Goal: Task Accomplishment & Management: Complete application form

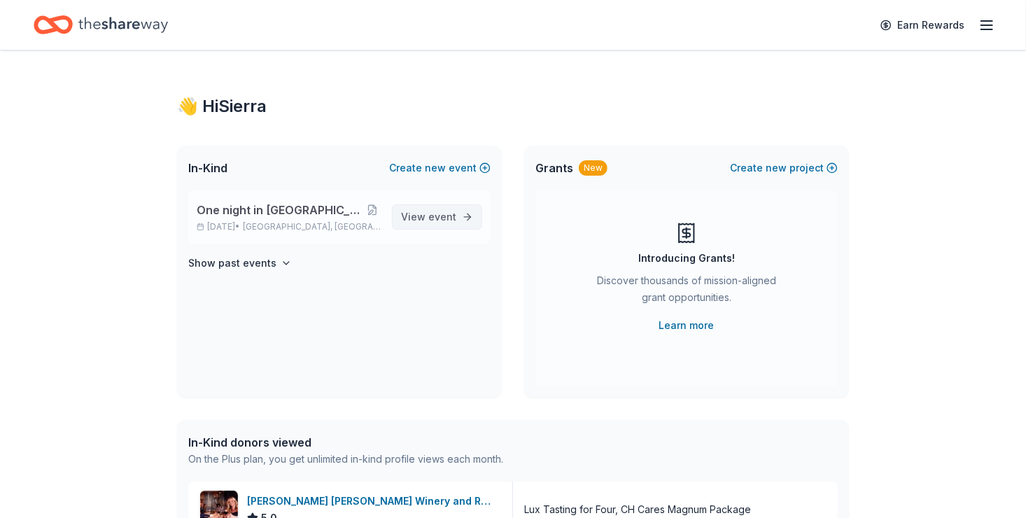
click at [435, 221] on span "event" at bounding box center [442, 217] width 28 height 12
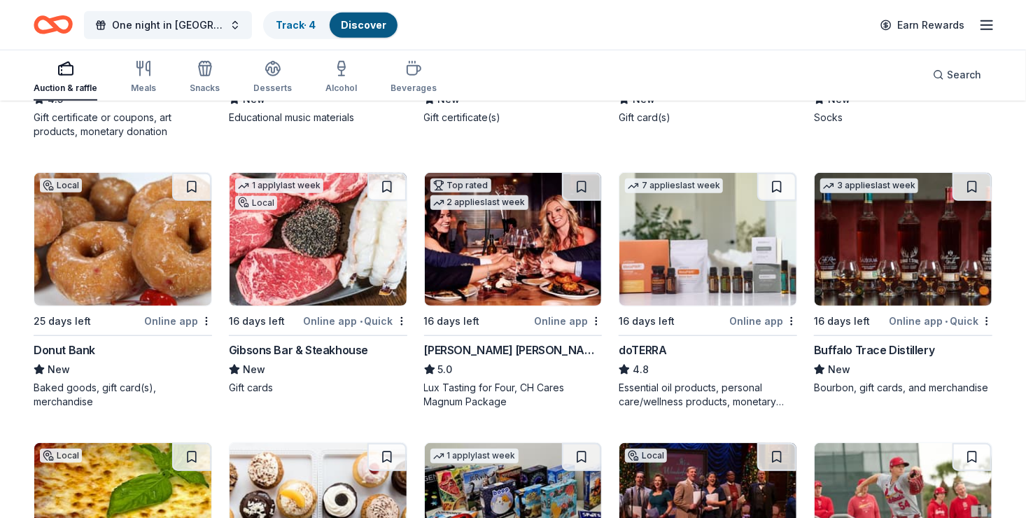
scroll to position [3057, 0]
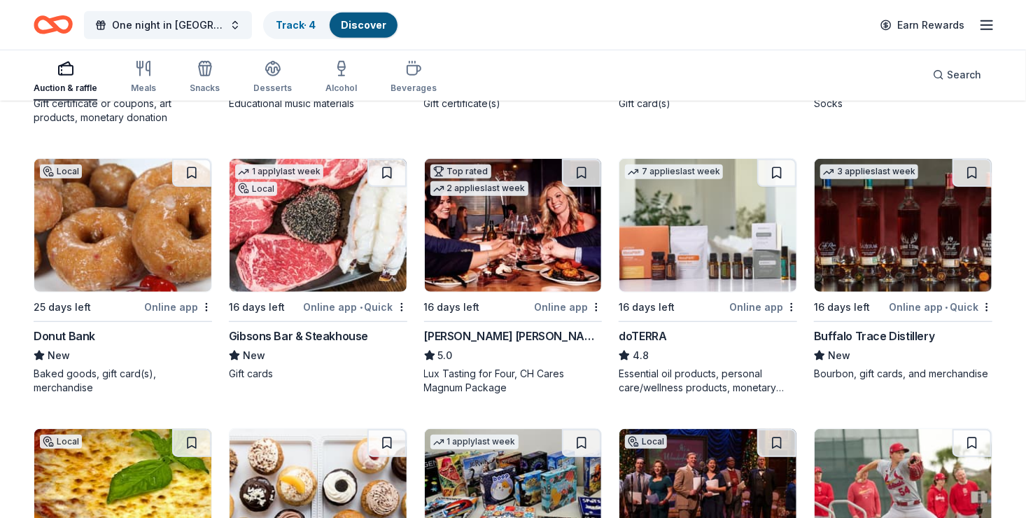
click at [918, 330] on div "Buffalo Trace Distillery" at bounding box center [874, 336] width 120 height 17
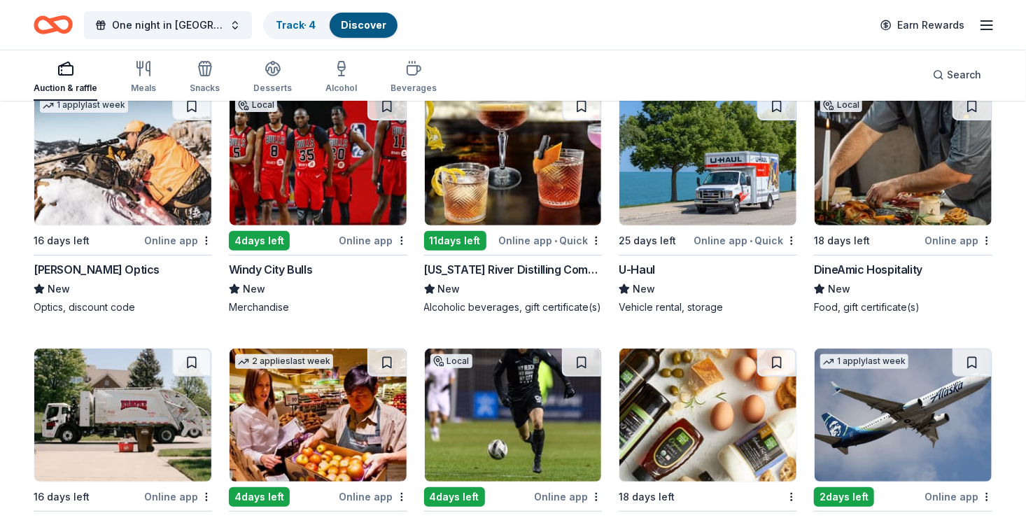
scroll to position [5271, 0]
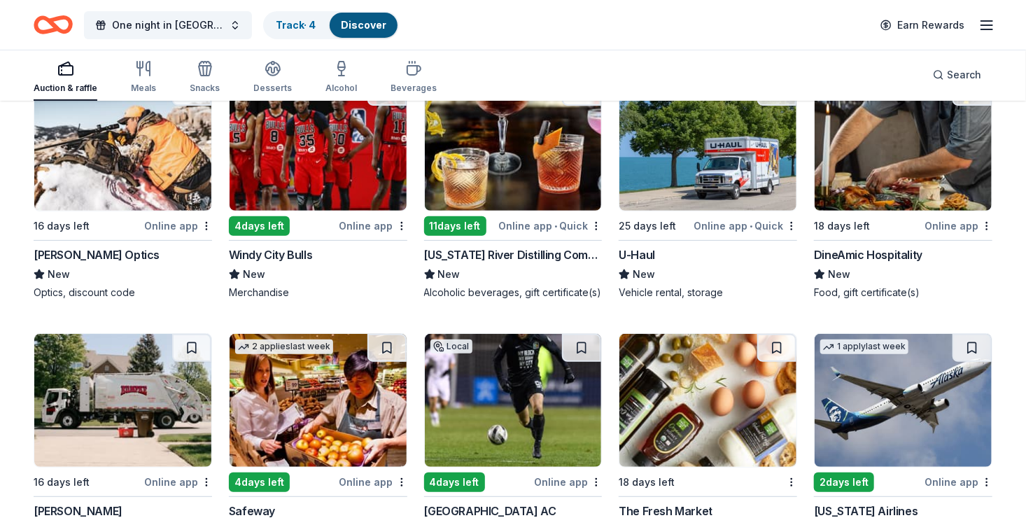
click at [886, 248] on div "DineAmic Hospitality" at bounding box center [868, 254] width 108 height 17
click at [286, 182] on img at bounding box center [318, 144] width 177 height 133
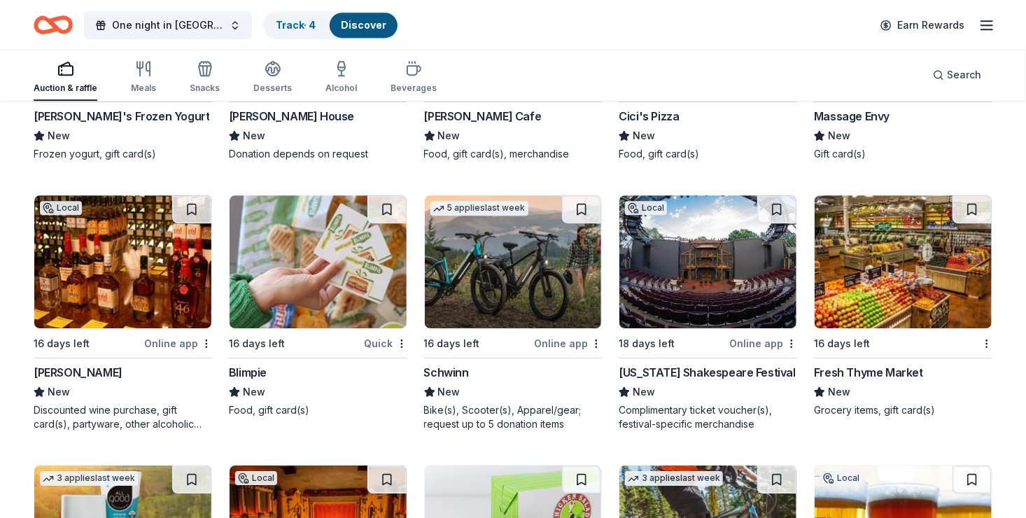
scroll to position [9636, 0]
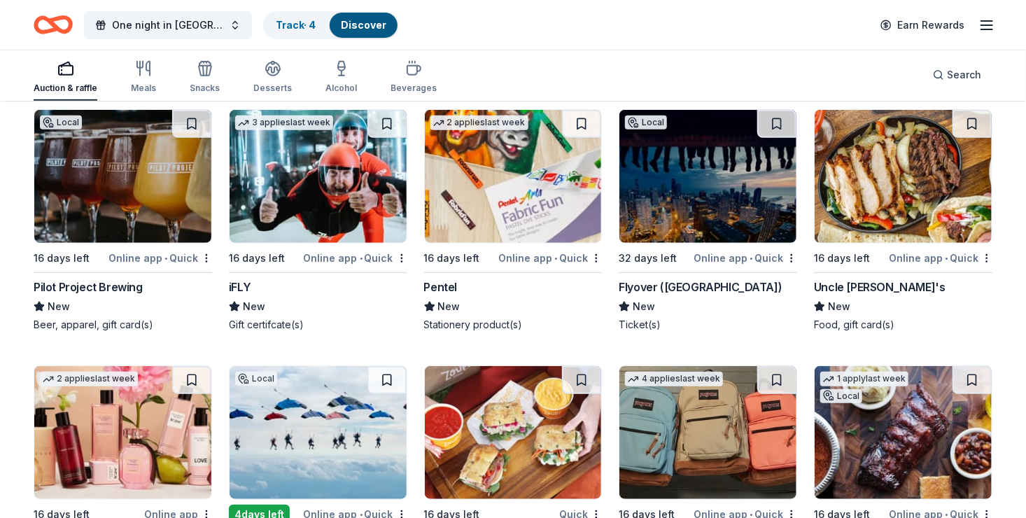
scroll to position [10531, 0]
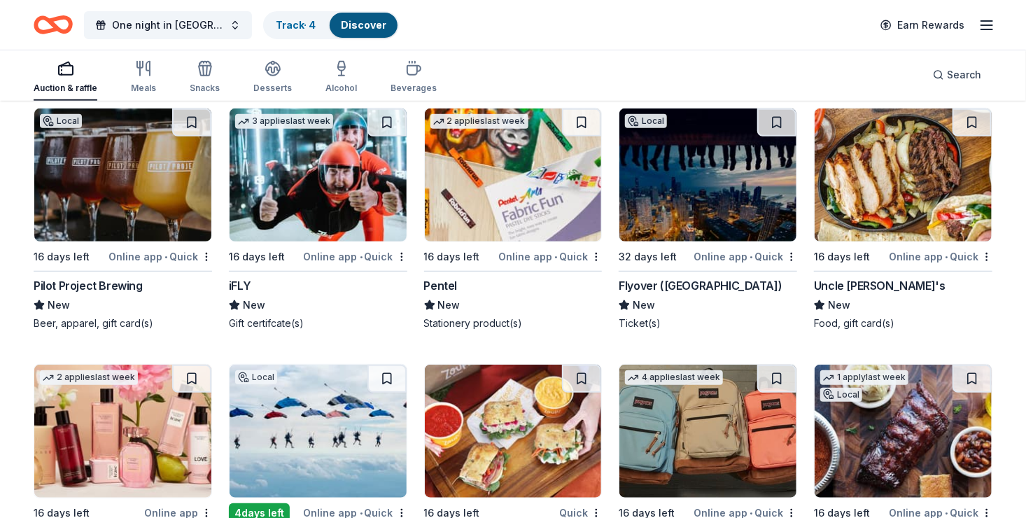
click at [670, 277] on div "Flyover (Chicago)" at bounding box center [700, 285] width 163 height 17
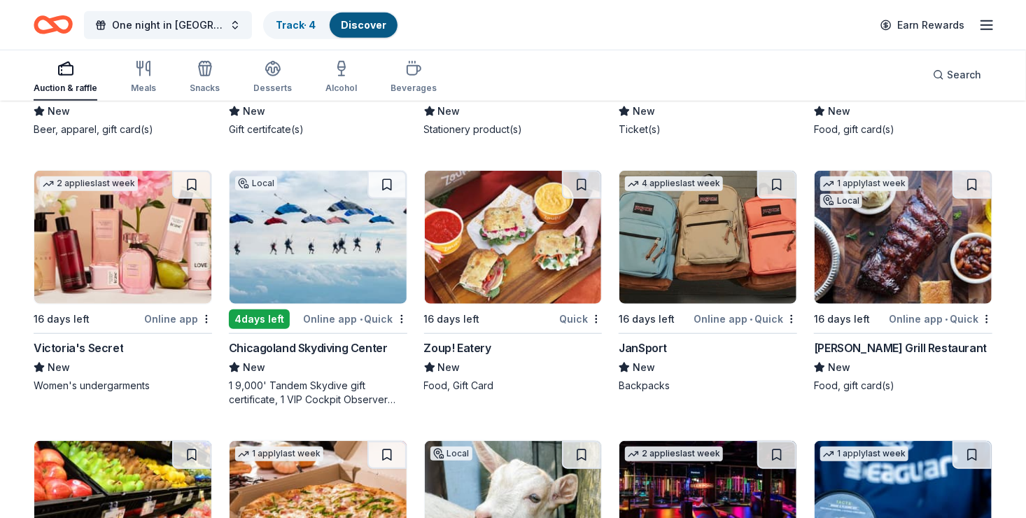
scroll to position [10727, 0]
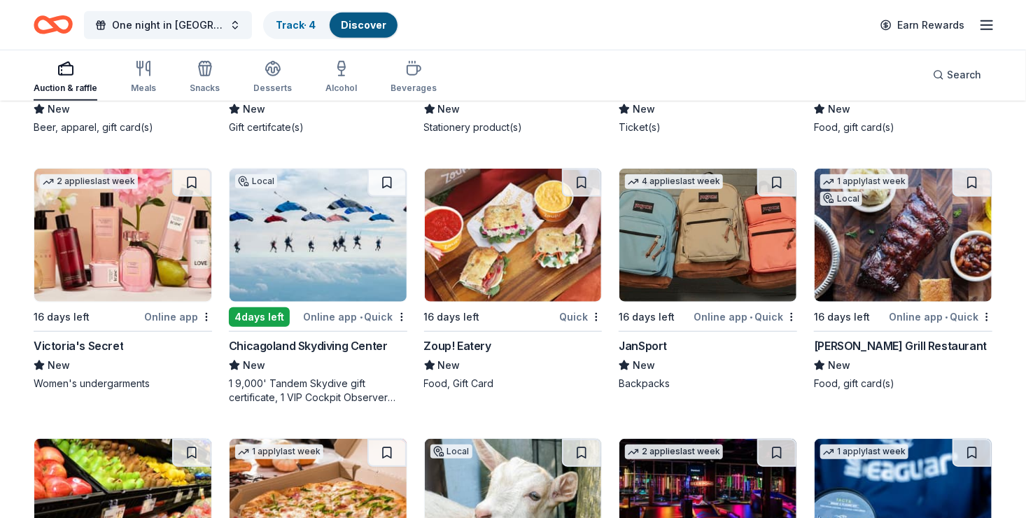
click at [325, 342] on div "Chicagoland Skydiving Center" at bounding box center [308, 345] width 159 height 17
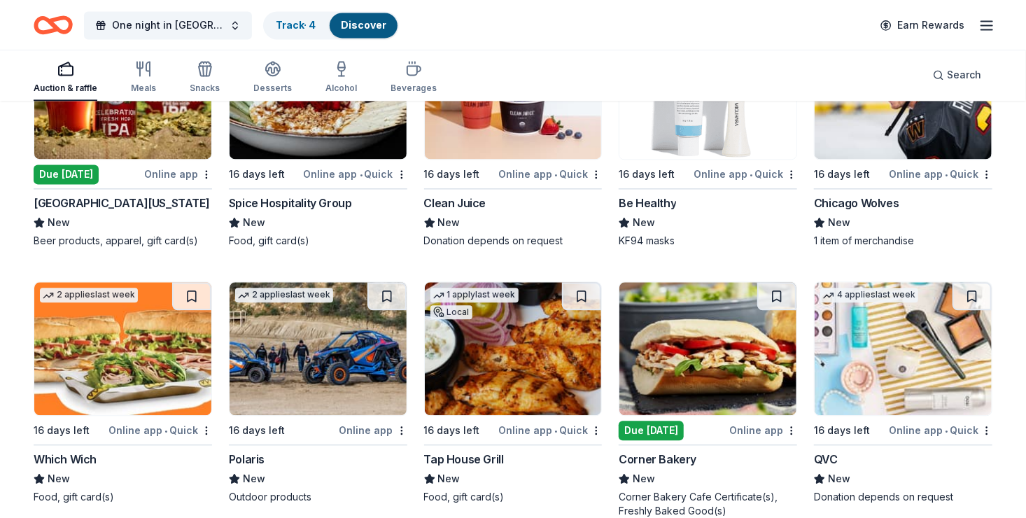
scroll to position [11683, 0]
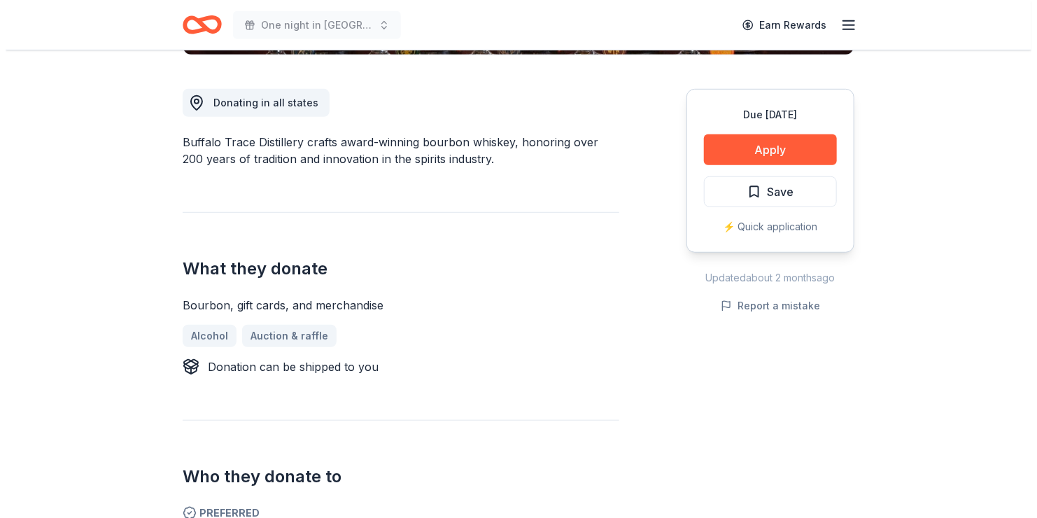
scroll to position [372, 0]
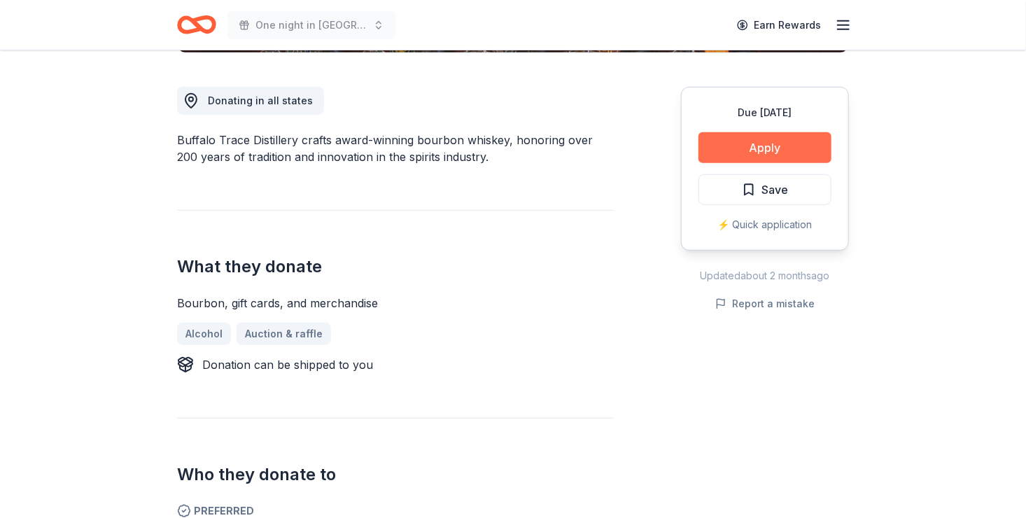
click at [745, 146] on button "Apply" at bounding box center [764, 147] width 133 height 31
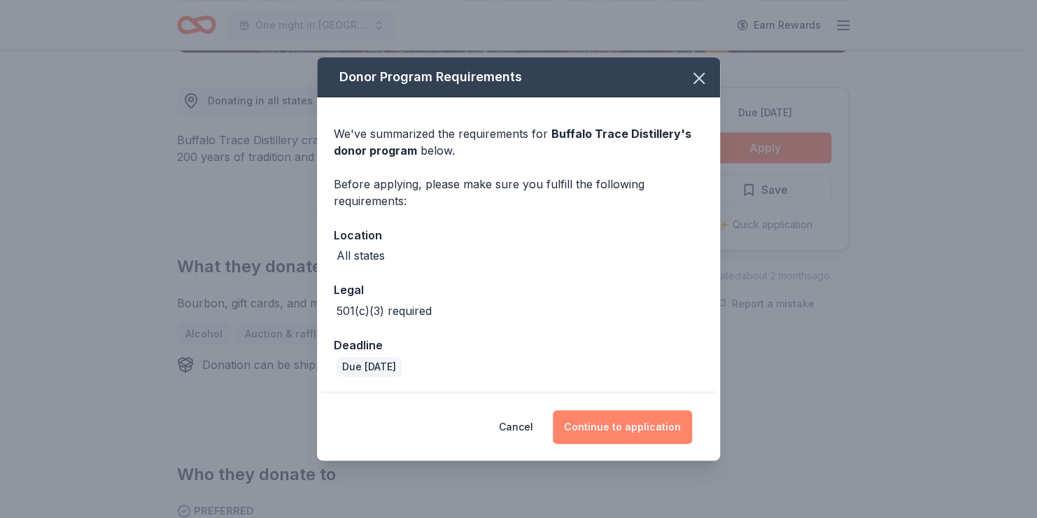
click at [642, 421] on button "Continue to application" at bounding box center [622, 427] width 139 height 34
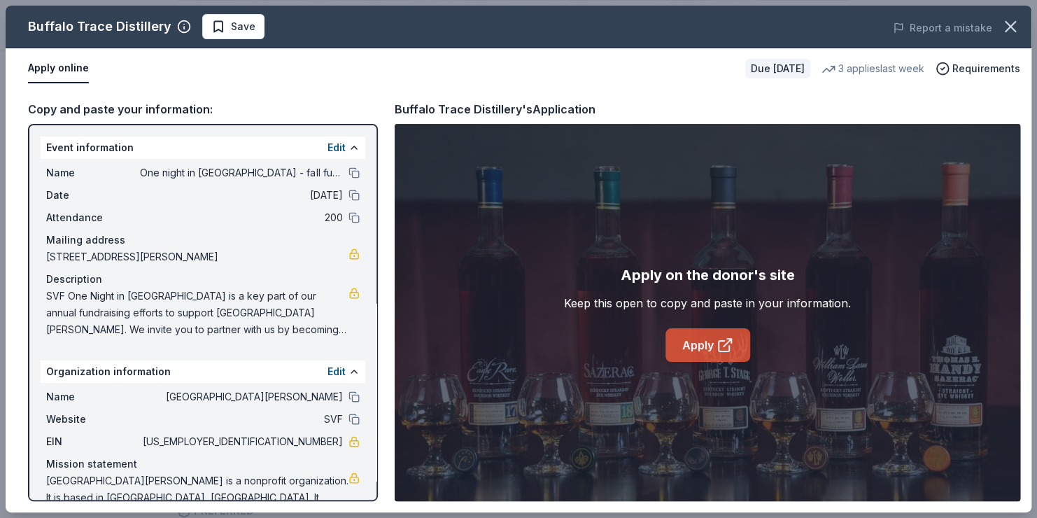
click at [717, 346] on icon at bounding box center [725, 345] width 17 height 17
drag, startPoint x: 1022, startPoint y: 104, endPoint x: 1022, endPoint y: 76, distance: 28.0
click at [1022, 76] on div "Apply online Due in 16 days 3 applies last week Requirements" at bounding box center [519, 68] width 1026 height 41
drag, startPoint x: 956, startPoint y: 94, endPoint x: 748, endPoint y: 94, distance: 207.9
click at [748, 94] on div "Copy and paste your information: Event information Edit Name One night in Monte…" at bounding box center [519, 300] width 1026 height 423
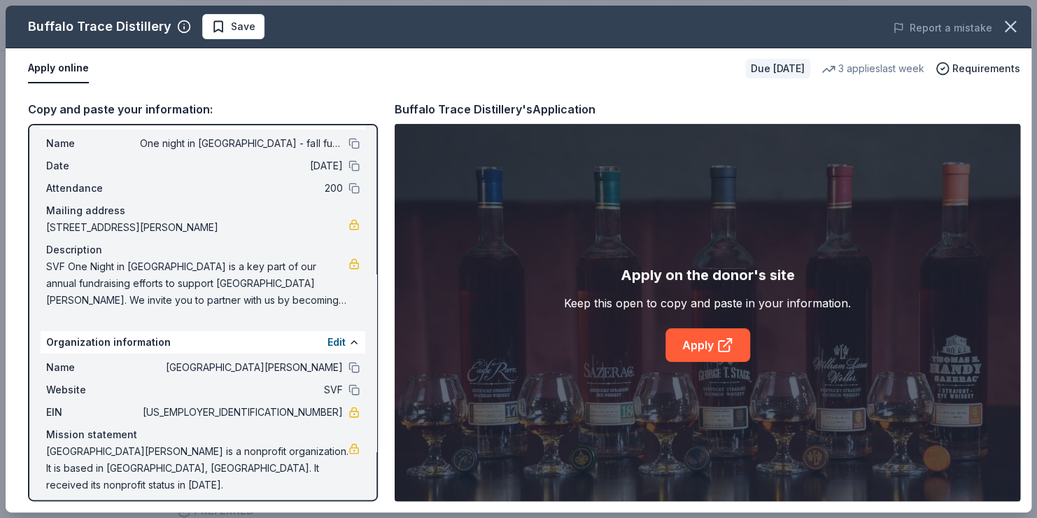
scroll to position [39, 0]
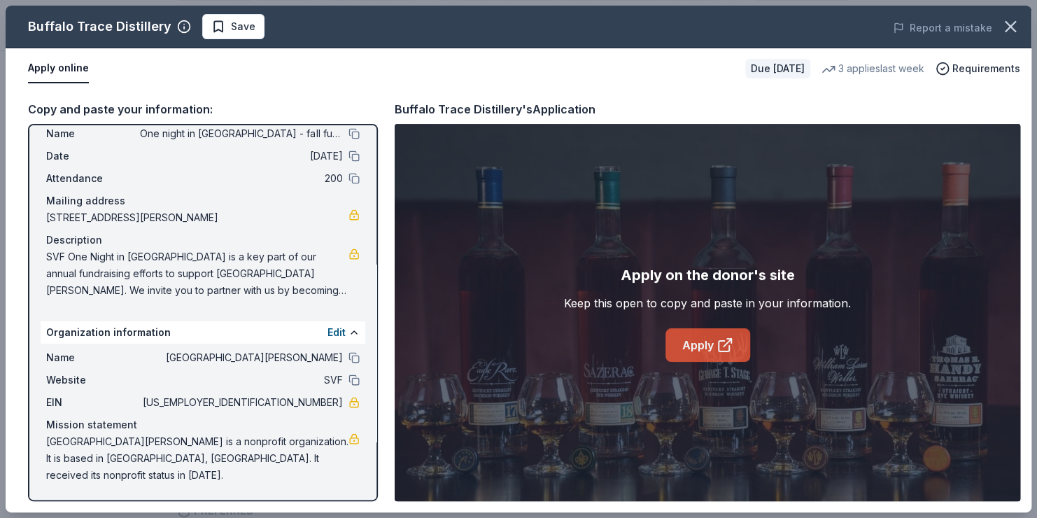
click at [689, 344] on link "Apply" at bounding box center [708, 345] width 85 height 34
click at [274, 90] on div "Copy and paste your information: Event information Edit Name One night in Monte…" at bounding box center [519, 300] width 1026 height 423
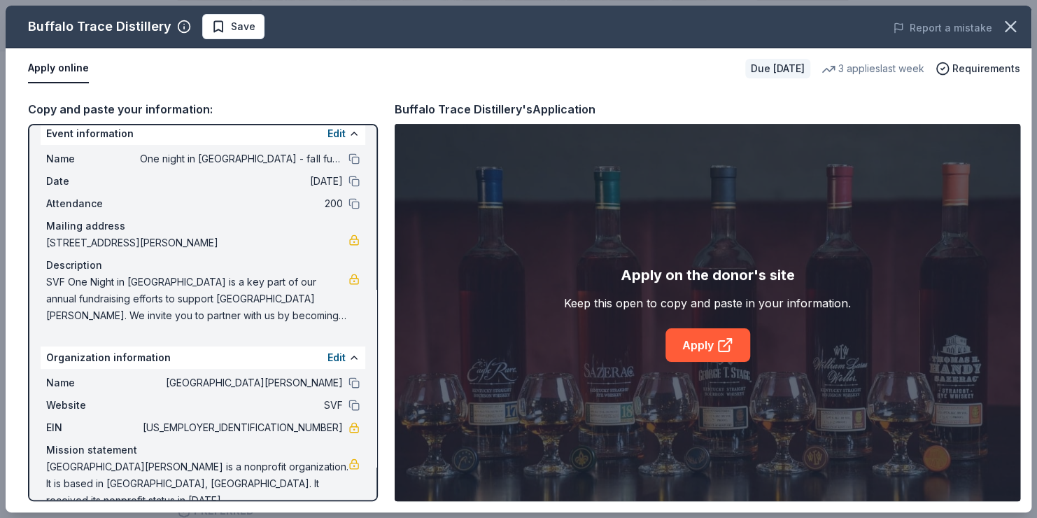
scroll to position [0, 0]
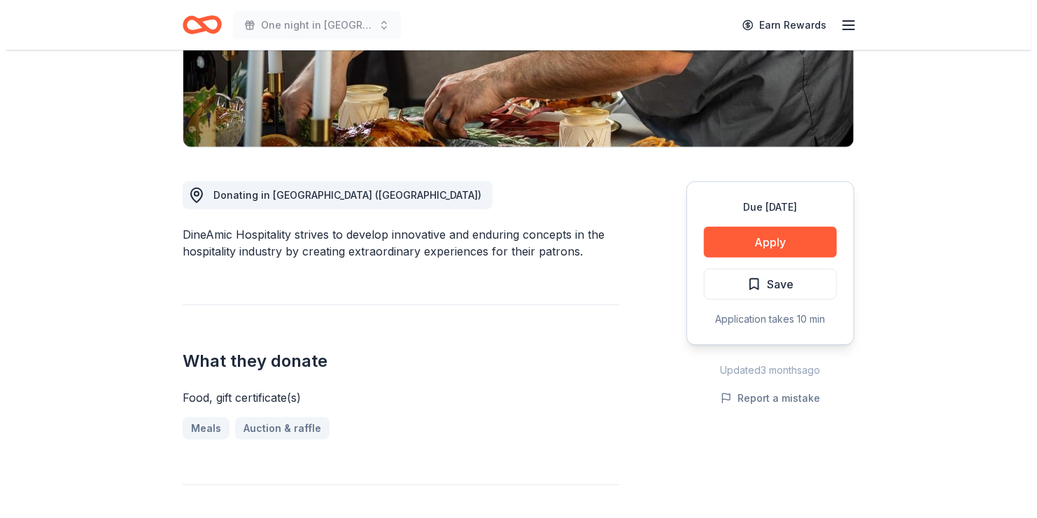
scroll to position [294, 0]
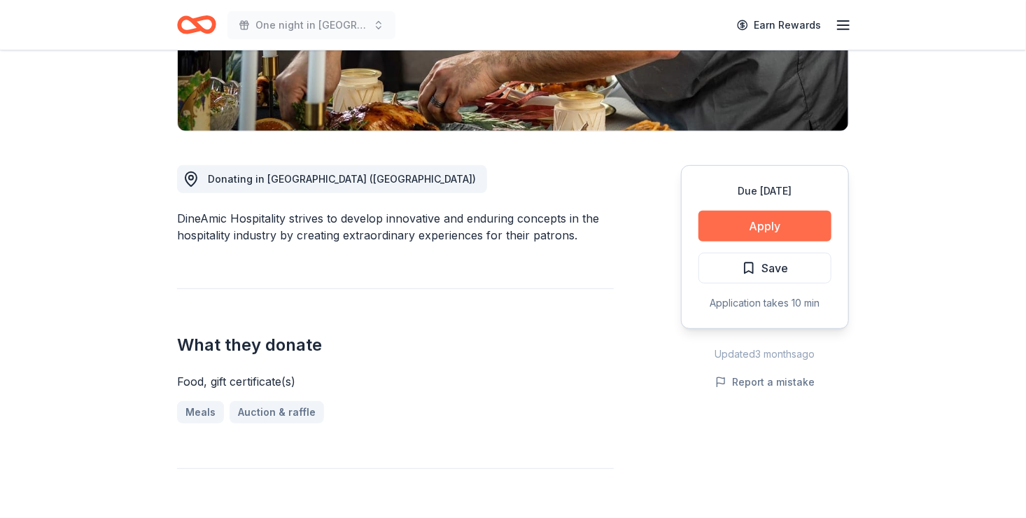
click at [782, 227] on button "Apply" at bounding box center [764, 226] width 133 height 31
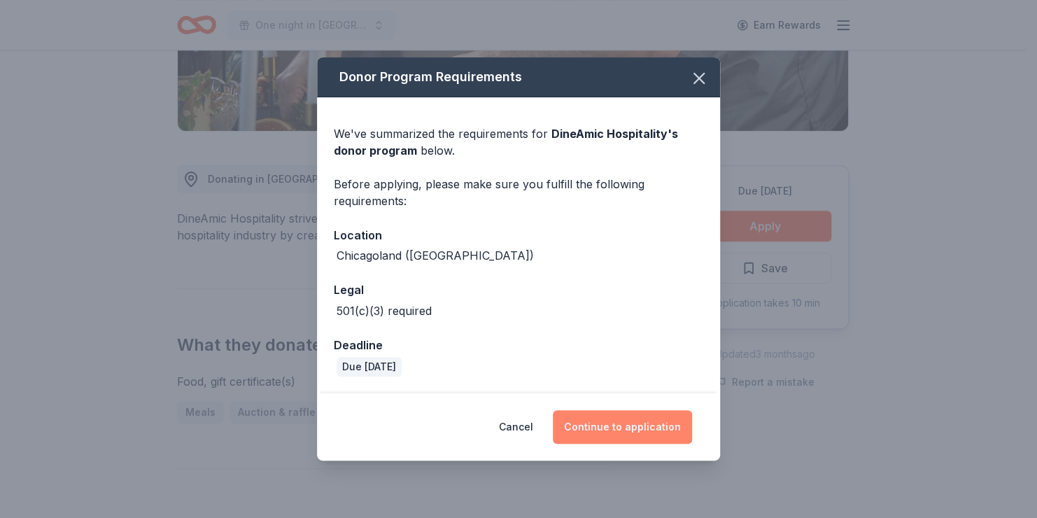
click at [591, 433] on button "Continue to application" at bounding box center [622, 427] width 139 height 34
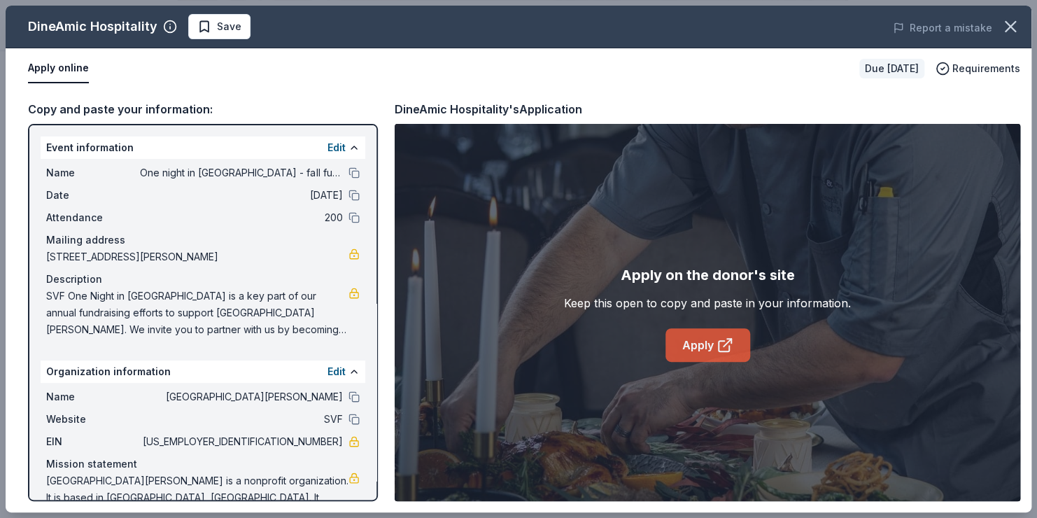
click at [701, 334] on link "Apply" at bounding box center [708, 345] width 85 height 34
drag, startPoint x: 45, startPoint y: 293, endPoint x: 172, endPoint y: 332, distance: 132.4
click at [172, 332] on span "SVF One Night in Monte Carlo is a key part of our annual fundraising efforts to…" at bounding box center [197, 313] width 302 height 50
click at [328, 372] on button "Edit" at bounding box center [337, 371] width 18 height 17
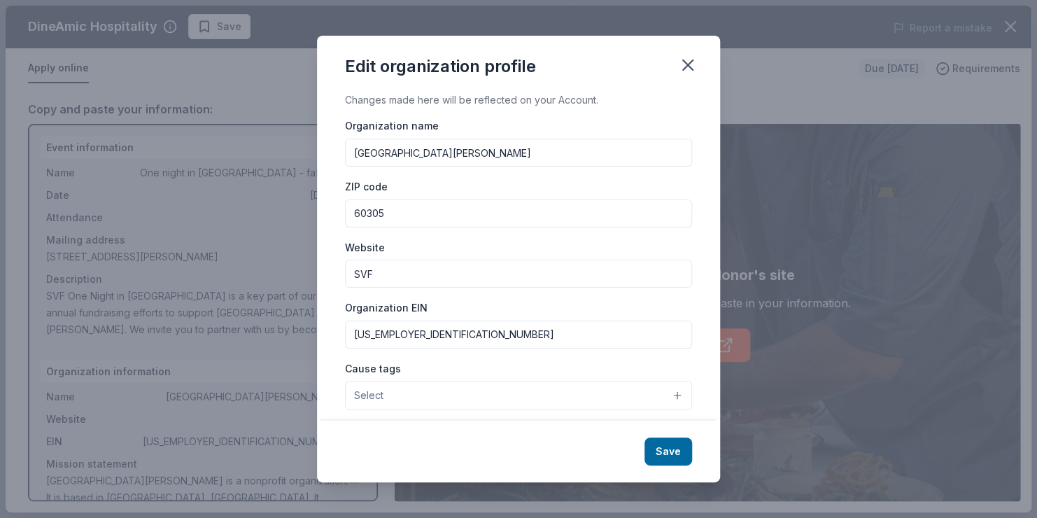
click at [262, 346] on div "Edit organization profile Changes made here will be reflected on your Account. …" at bounding box center [518, 259] width 1037 height 518
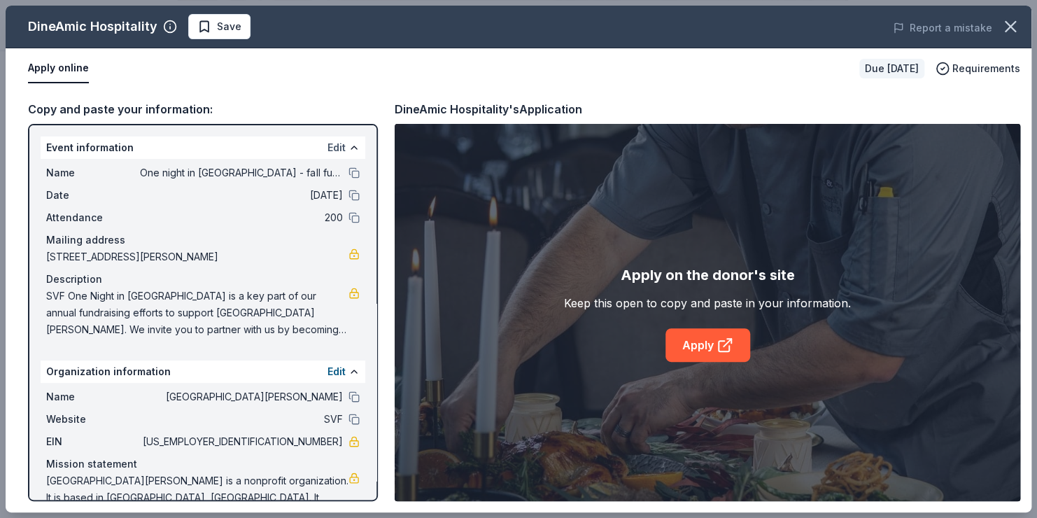
click at [328, 146] on button "Edit" at bounding box center [337, 147] width 18 height 17
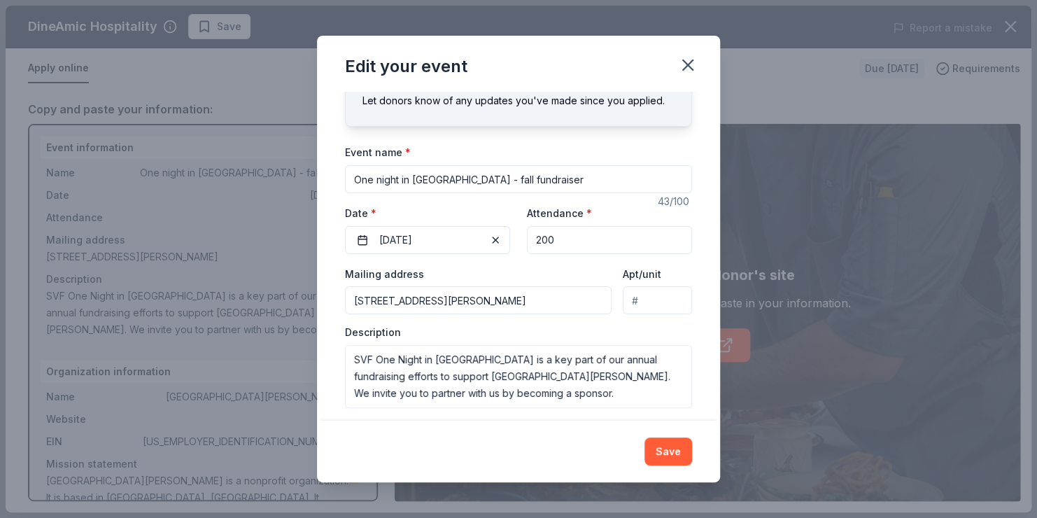
scroll to position [70, 0]
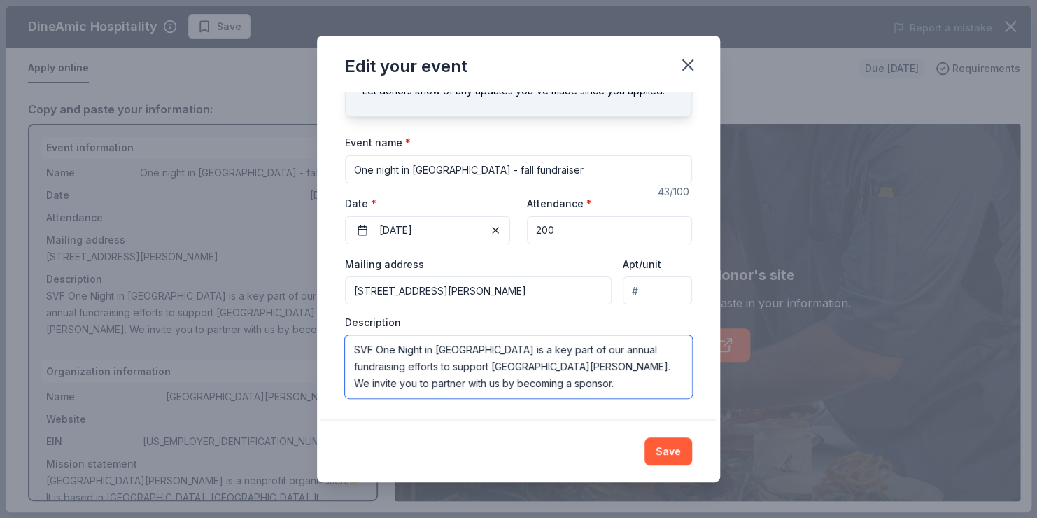
drag, startPoint x: 570, startPoint y: 384, endPoint x: 356, endPoint y: 352, distance: 216.5
click at [356, 352] on textarea "SVF One Night in Monte Carlo is a key part of our annual fundraising efforts to…" at bounding box center [518, 366] width 347 height 63
click at [838, 232] on div "Edit your event Changes made here will update the Event too. Update donors you'…" at bounding box center [518, 259] width 1037 height 518
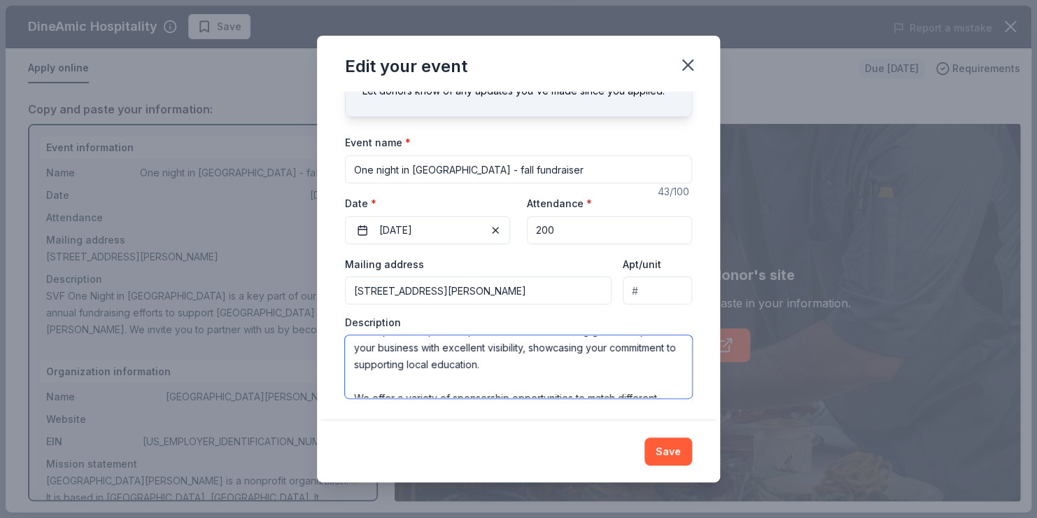
scroll to position [151, 0]
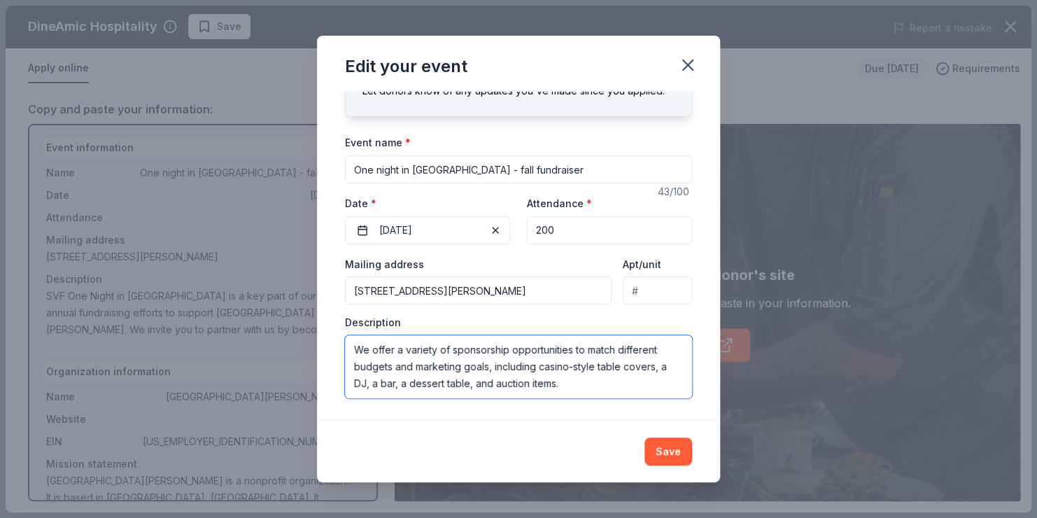
drag, startPoint x: 353, startPoint y: 349, endPoint x: 584, endPoint y: 393, distance: 235.1
click at [584, 393] on textarea "SVF One Night in Monte Carlo is a key part of our annual fundraising efforts to…" at bounding box center [518, 366] width 347 height 63
click at [507, 370] on textarea "SVF One Night in Monte Carlo is a key part of our annual fundraising efforts to…" at bounding box center [518, 366] width 347 height 63
drag, startPoint x: 577, startPoint y: 367, endPoint x: 355, endPoint y: 337, distance: 224.5
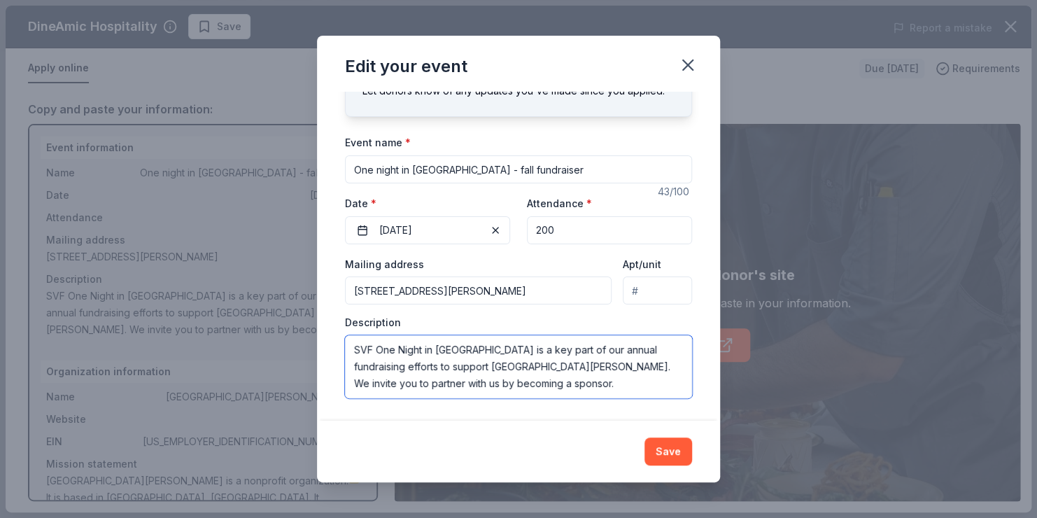
click at [355, 337] on textarea "SVF One Night in Monte Carlo is a key part of our annual fundraising efforts to…" at bounding box center [518, 366] width 347 height 63
click at [386, 368] on textarea "SVF One Night in Monte Carlo is a key part of our annual fundraising efforts to…" at bounding box center [518, 366] width 347 height 63
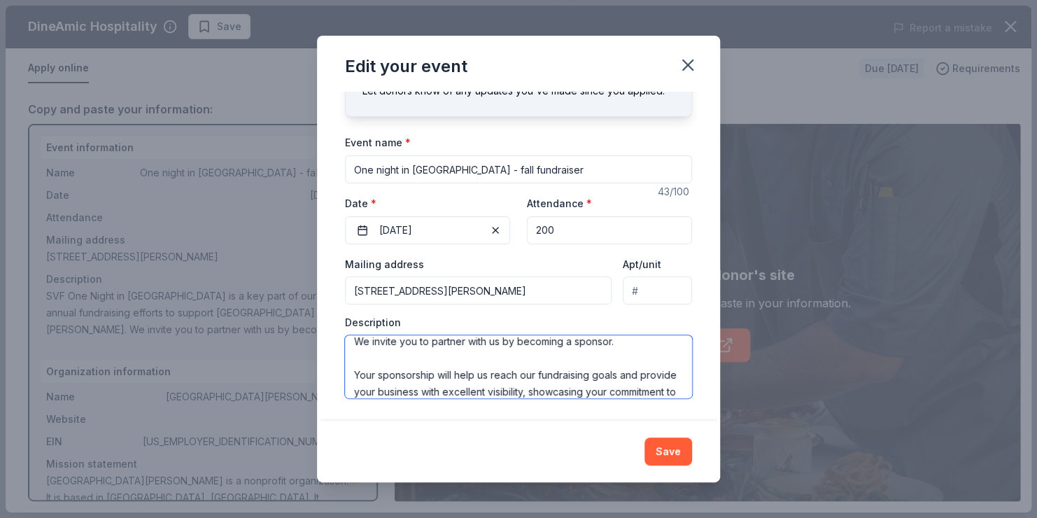
scroll to position [151, 0]
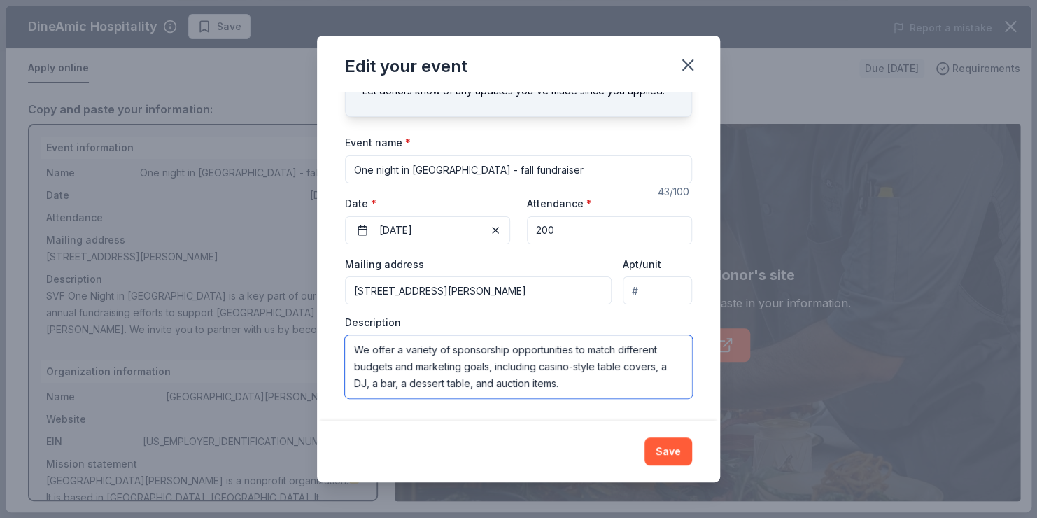
drag, startPoint x: 350, startPoint y: 346, endPoint x: 510, endPoint y: 407, distance: 171.4
click at [510, 407] on div "Changes made here will update the Event too. Update donors you've applied to Le…" at bounding box center [518, 256] width 403 height 328
click at [706, 355] on div "Changes made here will update the Event too. Update donors you've applied to Le…" at bounding box center [518, 256] width 403 height 328
drag, startPoint x: 712, startPoint y: 309, endPoint x: 680, endPoint y: 398, distance: 93.9
drag, startPoint x: 680, startPoint y: 398, endPoint x: 656, endPoint y: 242, distance: 157.3
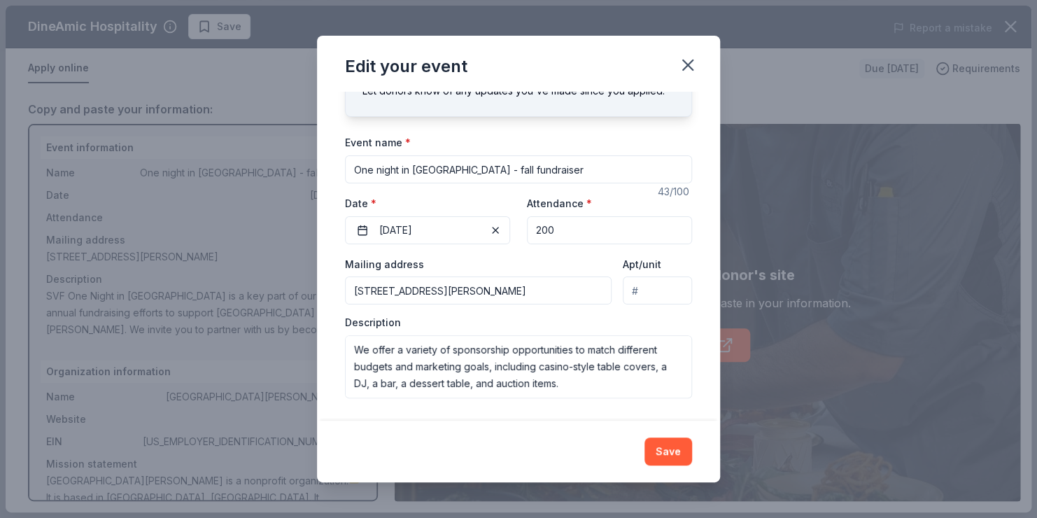
click at [656, 242] on input "200" at bounding box center [609, 230] width 165 height 28
click at [656, 275] on div "Apt/unit" at bounding box center [657, 280] width 69 height 50
click at [647, 289] on input "Apt/unit" at bounding box center [657, 290] width 69 height 28
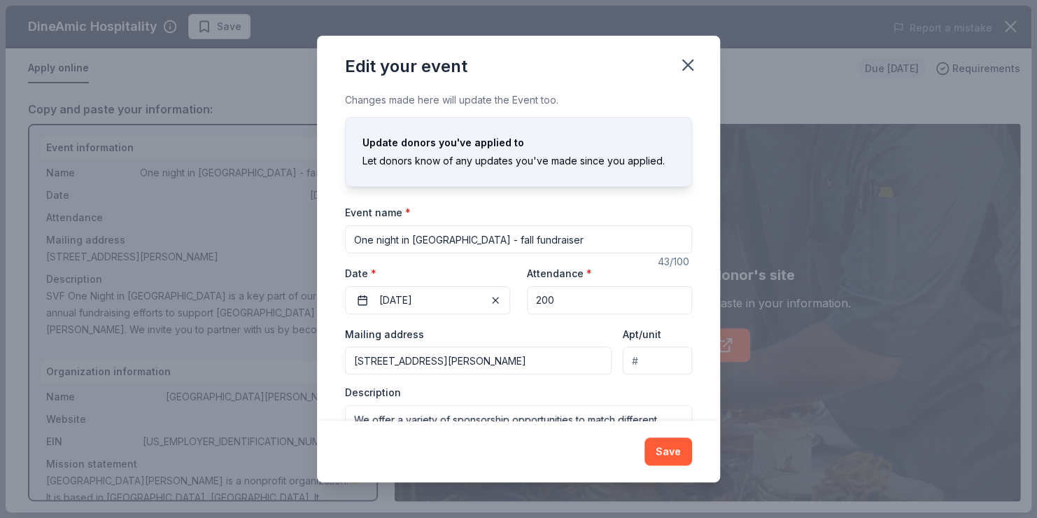
scroll to position [70, 0]
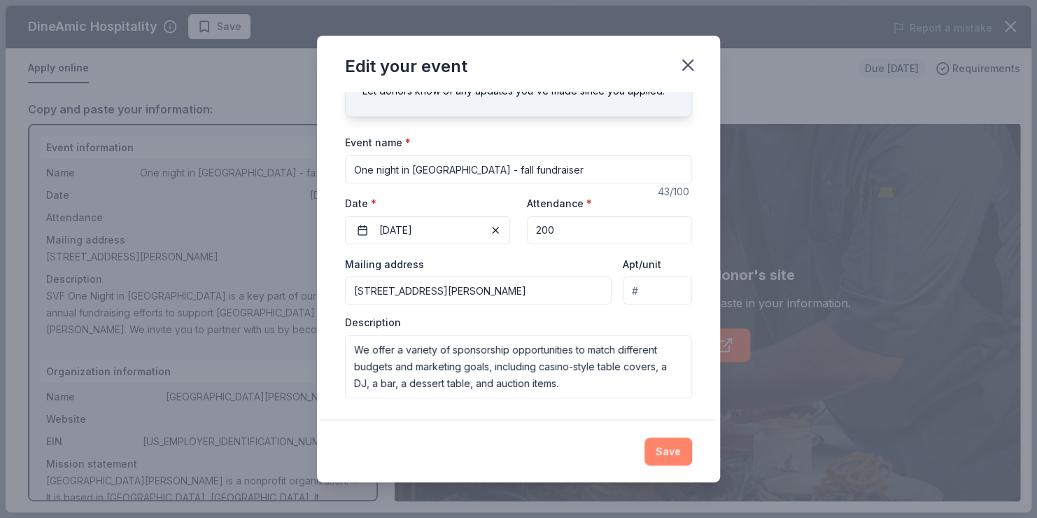
click at [671, 445] on button "Save" at bounding box center [669, 451] width 48 height 28
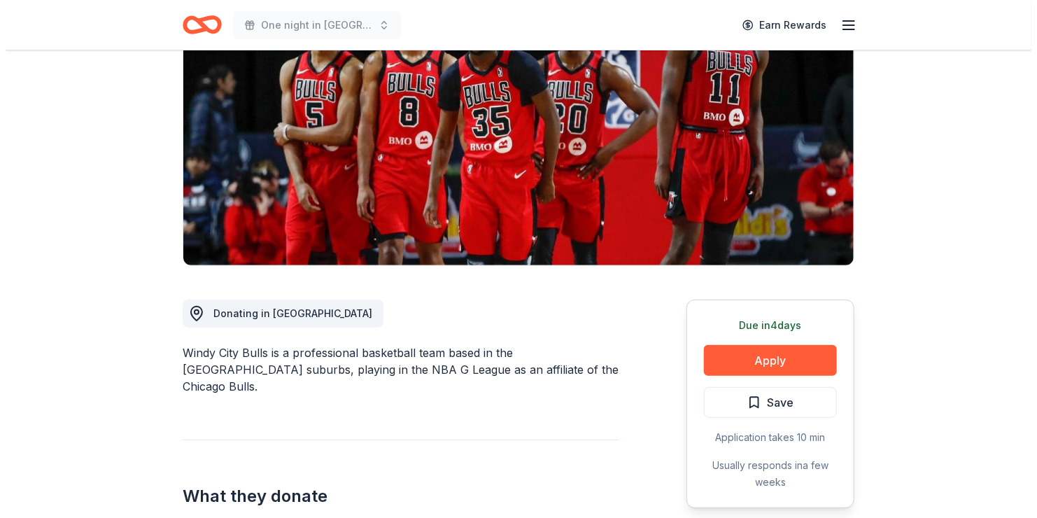
scroll to position [181, 0]
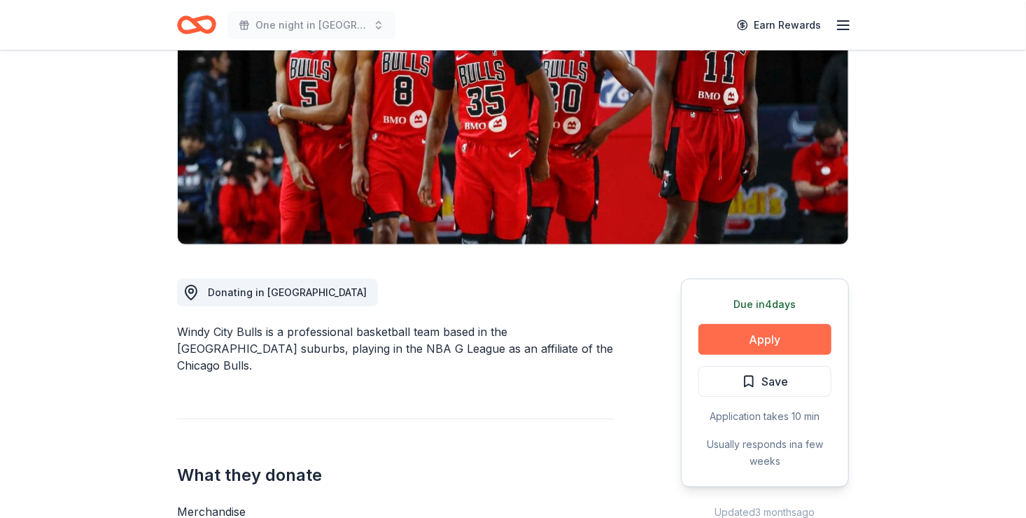
click at [736, 338] on button "Apply" at bounding box center [764, 339] width 133 height 31
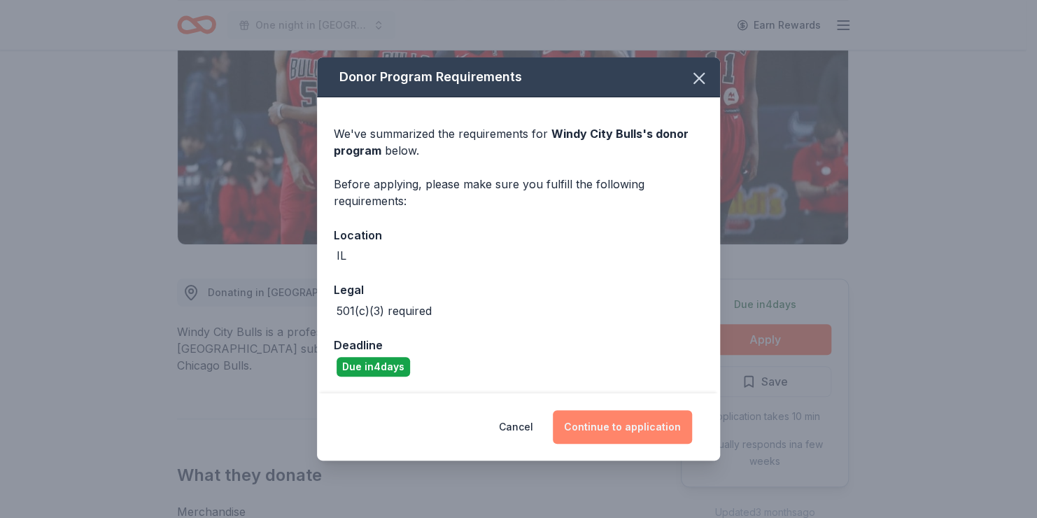
click at [622, 427] on button "Continue to application" at bounding box center [622, 427] width 139 height 34
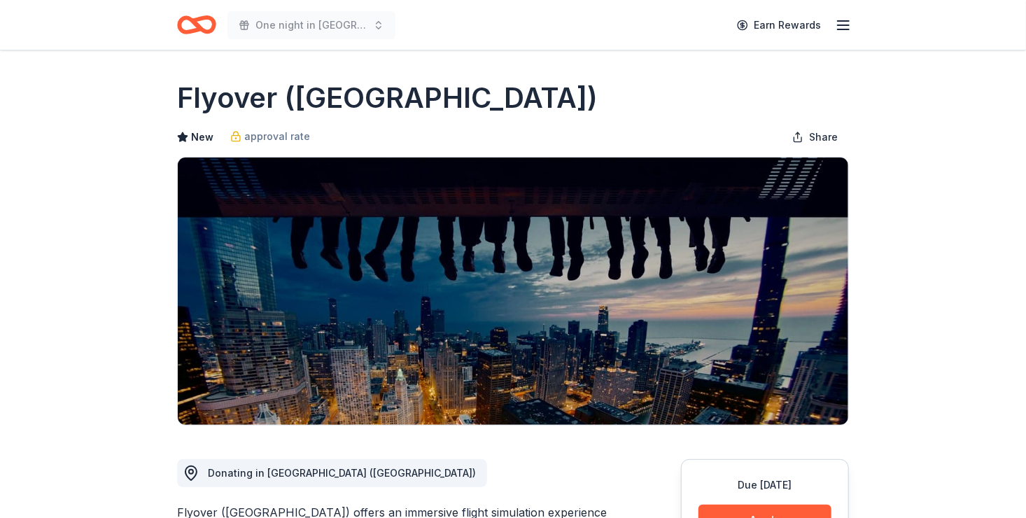
drag, startPoint x: 1031, startPoint y: 101, endPoint x: 971, endPoint y: 134, distance: 68.0
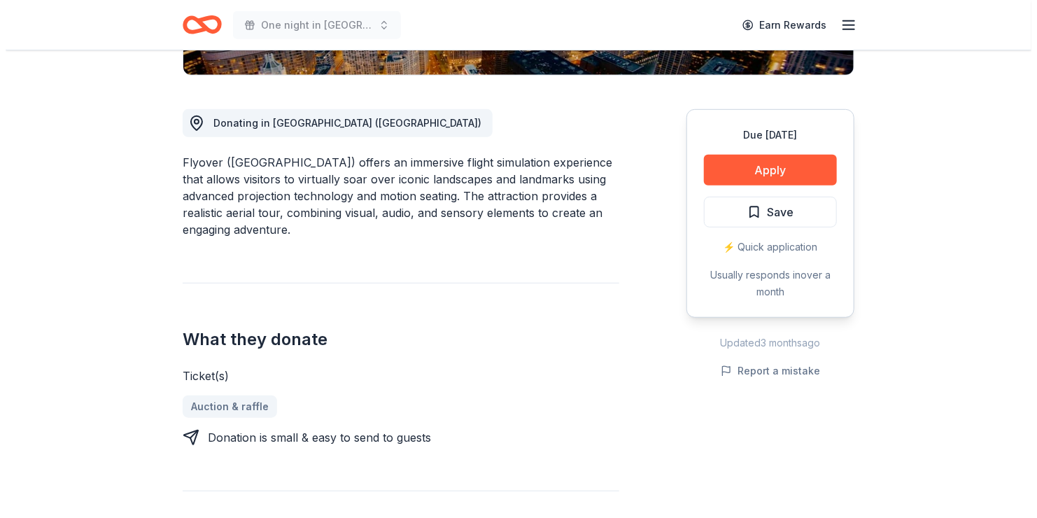
scroll to position [362, 0]
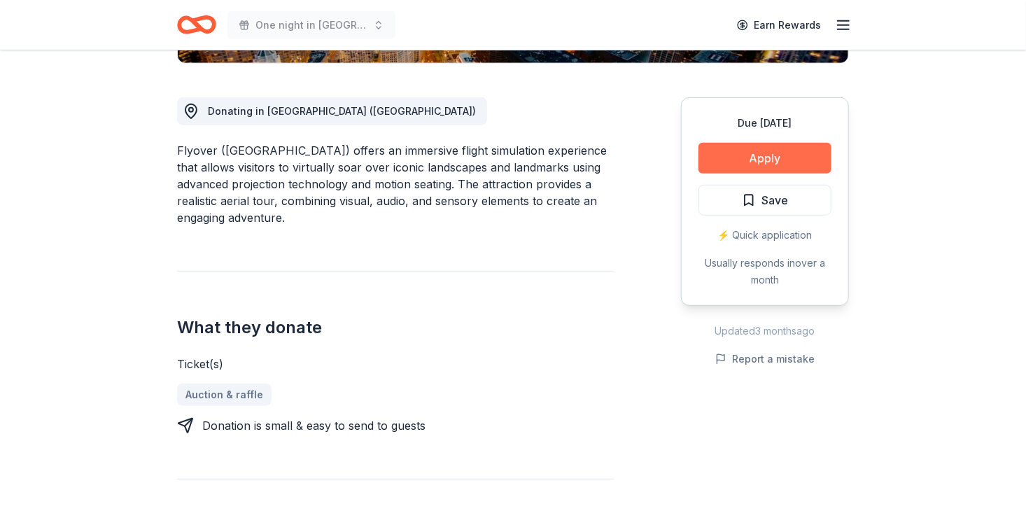
click at [761, 159] on button "Apply" at bounding box center [764, 158] width 133 height 31
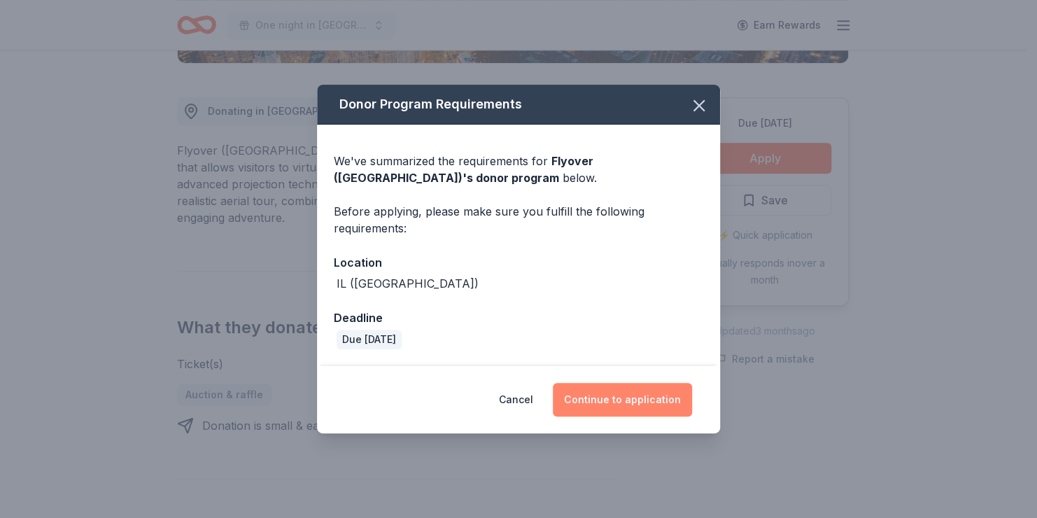
click at [604, 412] on button "Continue to application" at bounding box center [622, 400] width 139 height 34
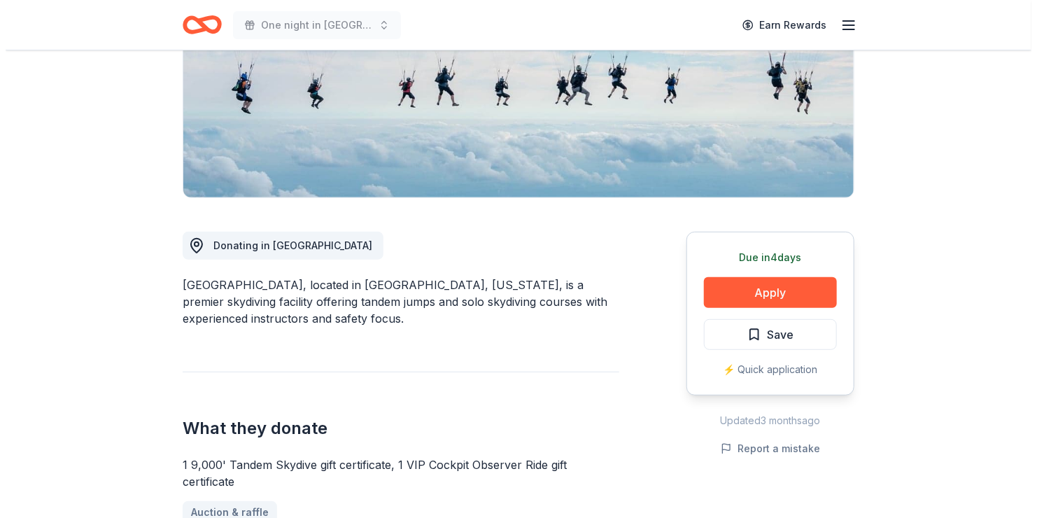
scroll to position [232, 0]
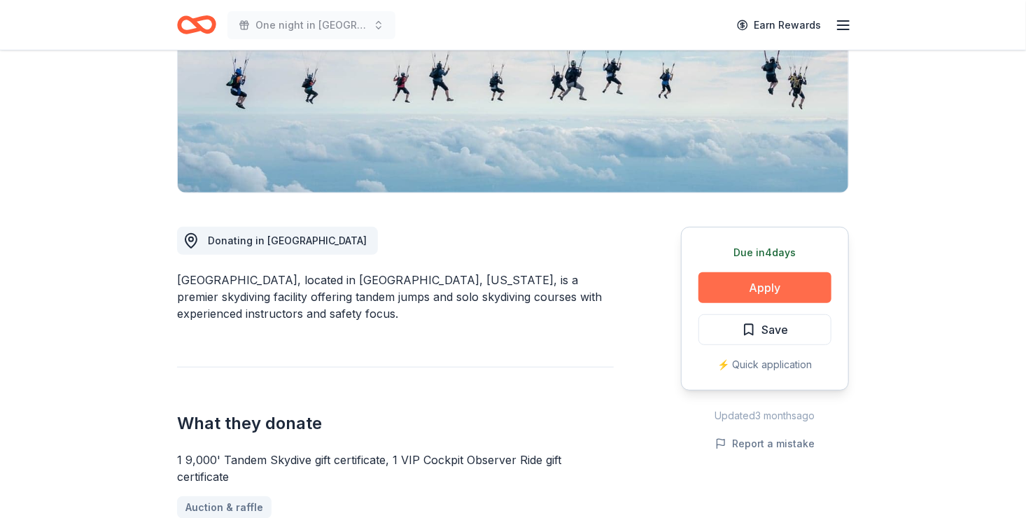
click at [750, 287] on button "Apply" at bounding box center [764, 287] width 133 height 31
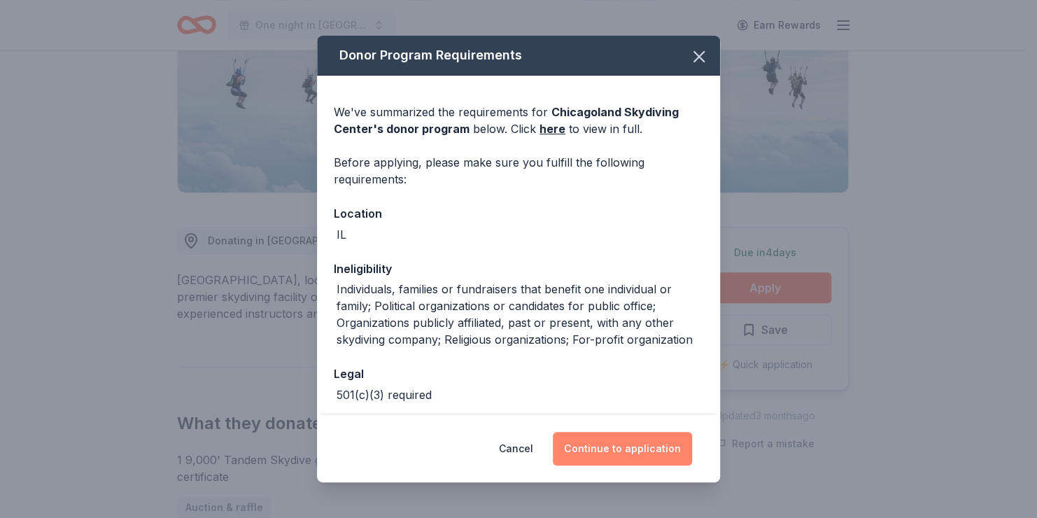
click at [622, 441] on button "Continue to application" at bounding box center [622, 449] width 139 height 34
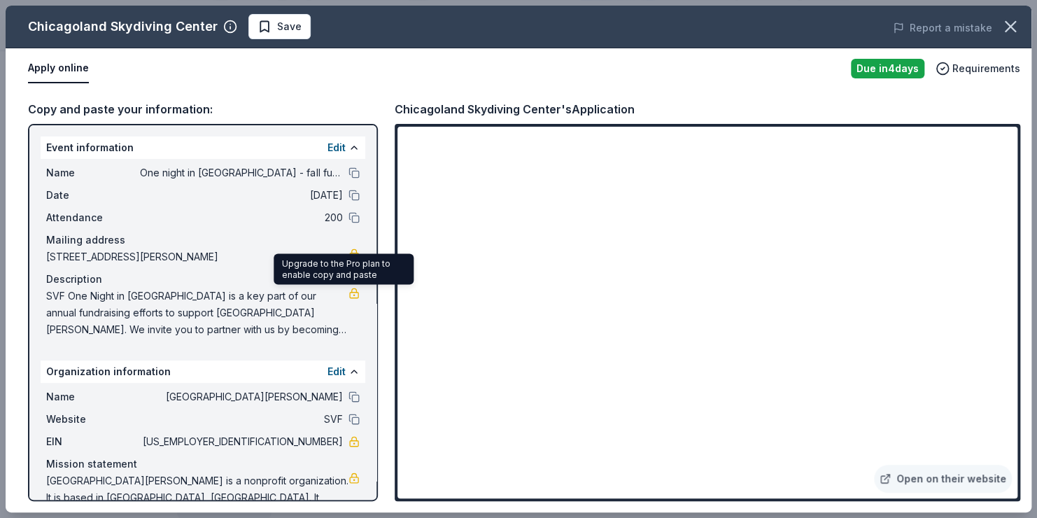
click at [349, 291] on link at bounding box center [354, 293] width 11 height 11
